Goal: Information Seeking & Learning: Learn about a topic

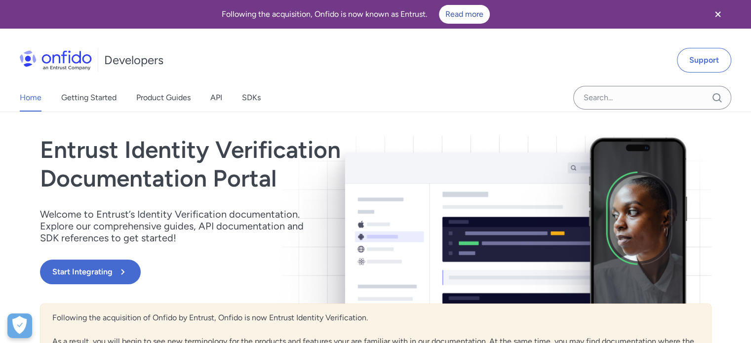
click at [718, 9] on icon "Close banner" at bounding box center [718, 14] width 12 height 12
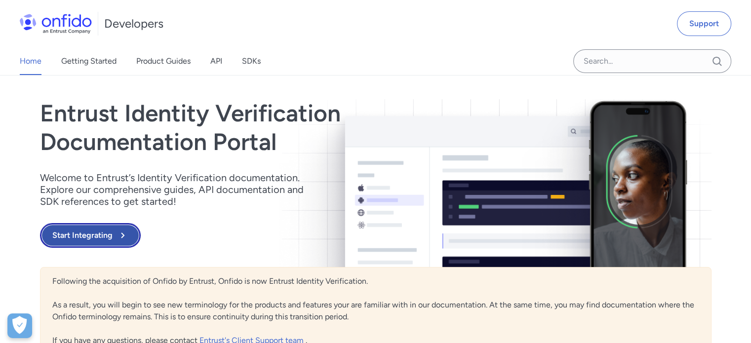
click at [64, 239] on button "Start Integrating" at bounding box center [90, 235] width 101 height 25
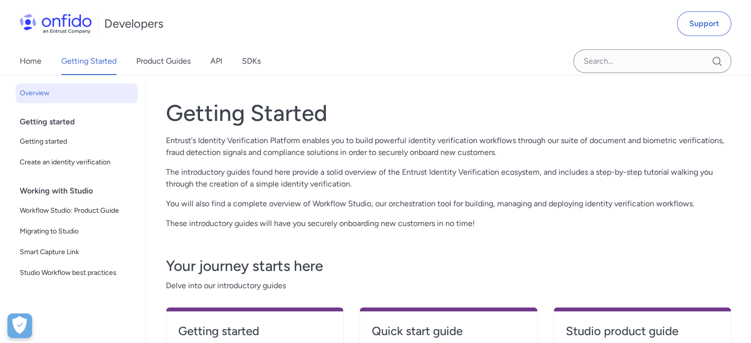
drag, startPoint x: 594, startPoint y: 1, endPoint x: 356, endPoint y: 75, distance: 248.6
click at [709, 29] on link "Support" at bounding box center [703, 23] width 54 height 25
click at [89, 316] on div "Back to Home Overview Getting started Getting started Create an identity verifi…" at bounding box center [73, 203] width 146 height 256
